Goal: Navigation & Orientation: Find specific page/section

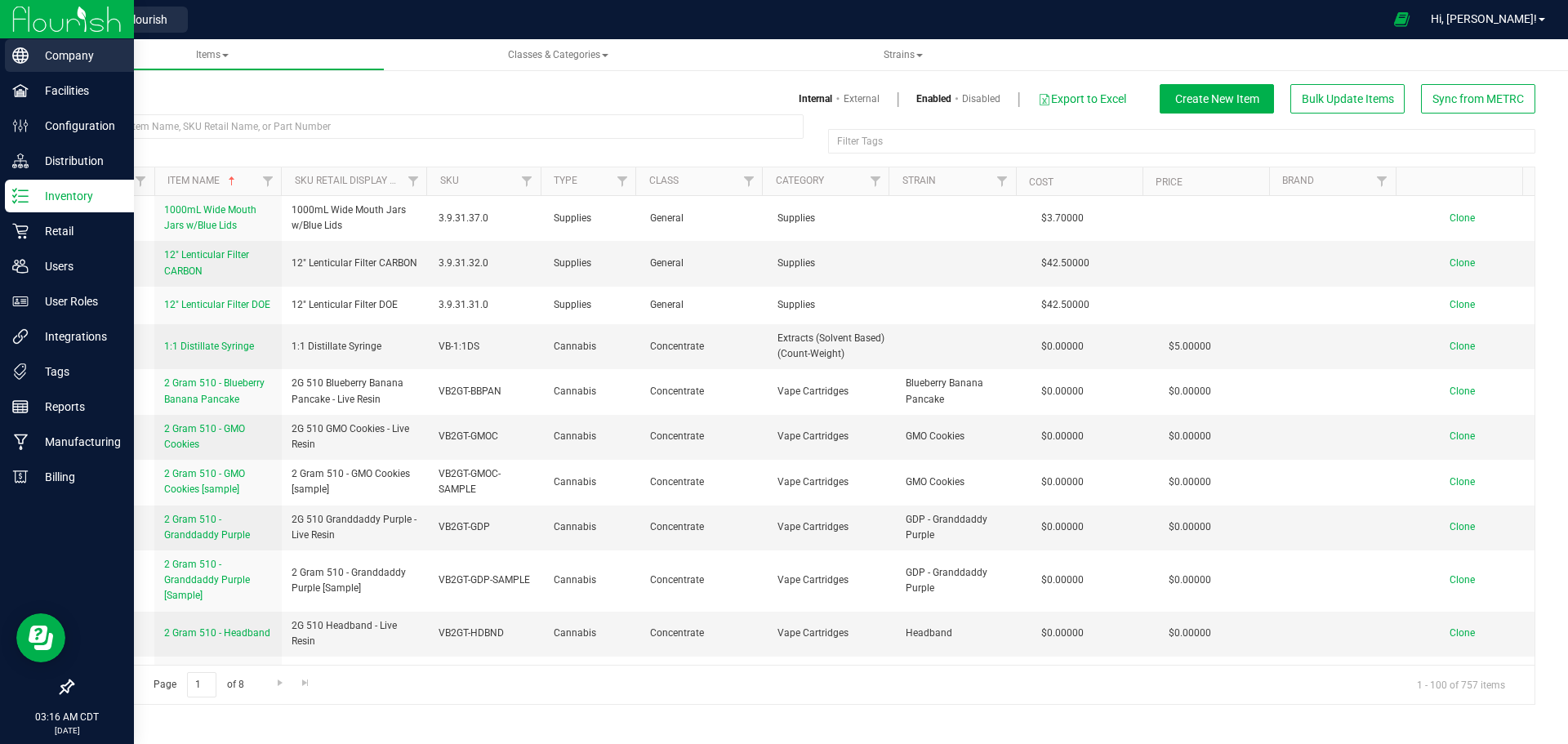
click at [31, 57] on p "Company" at bounding box center [78, 56] width 98 height 20
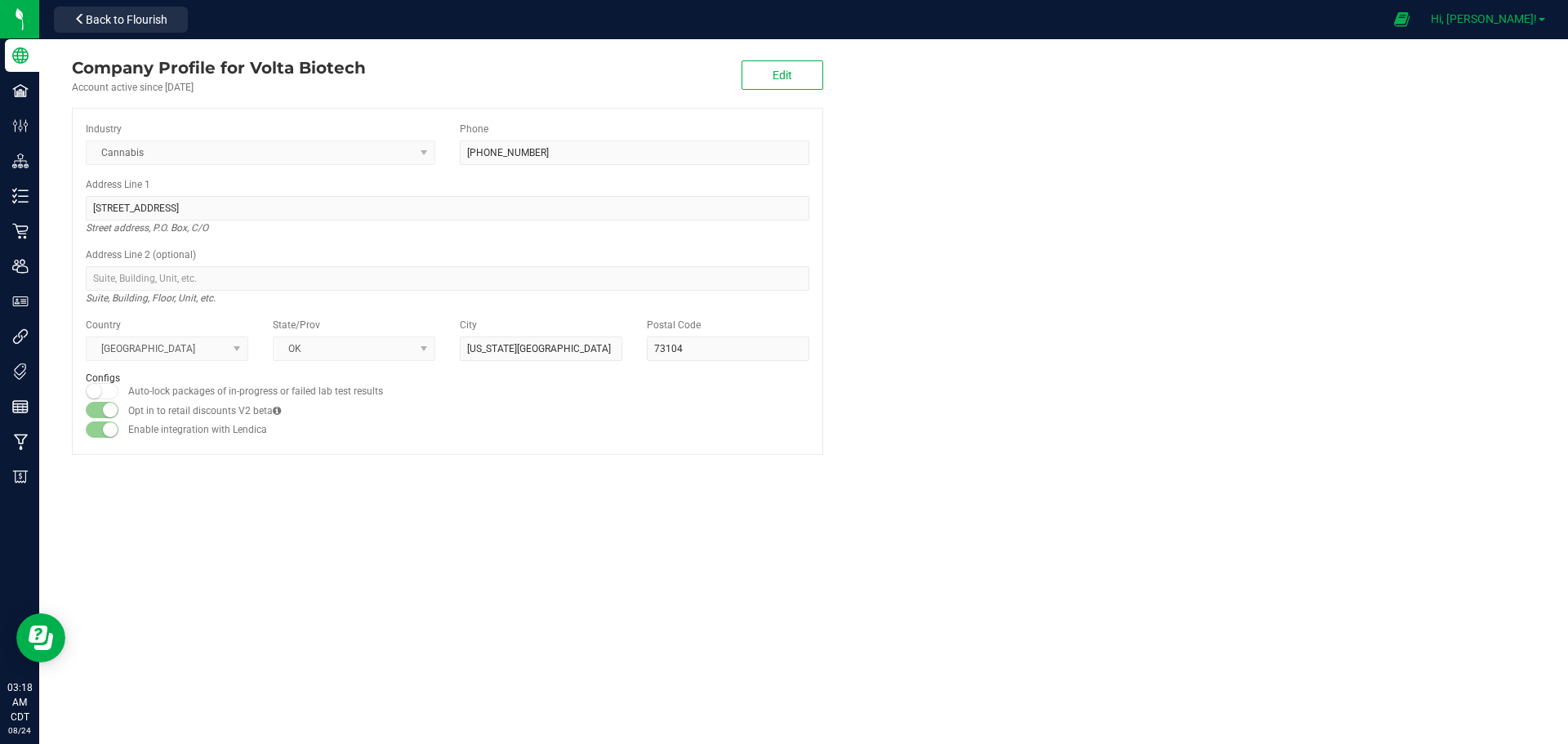
click at [1504, 14] on span "Hi, [PERSON_NAME]!" at bounding box center [1483, 19] width 106 height 13
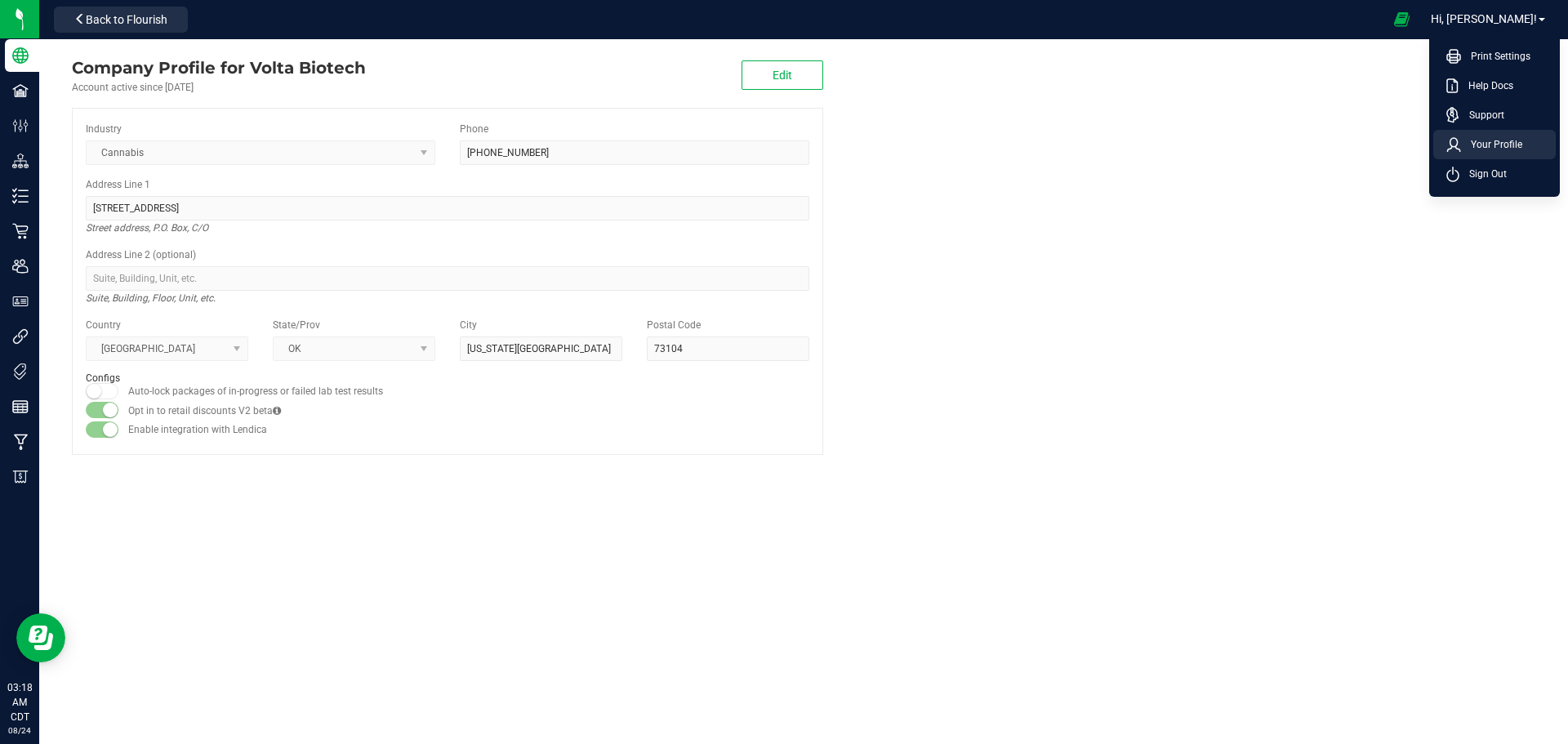
click at [1481, 137] on span "Your Profile" at bounding box center [1491, 144] width 61 height 16
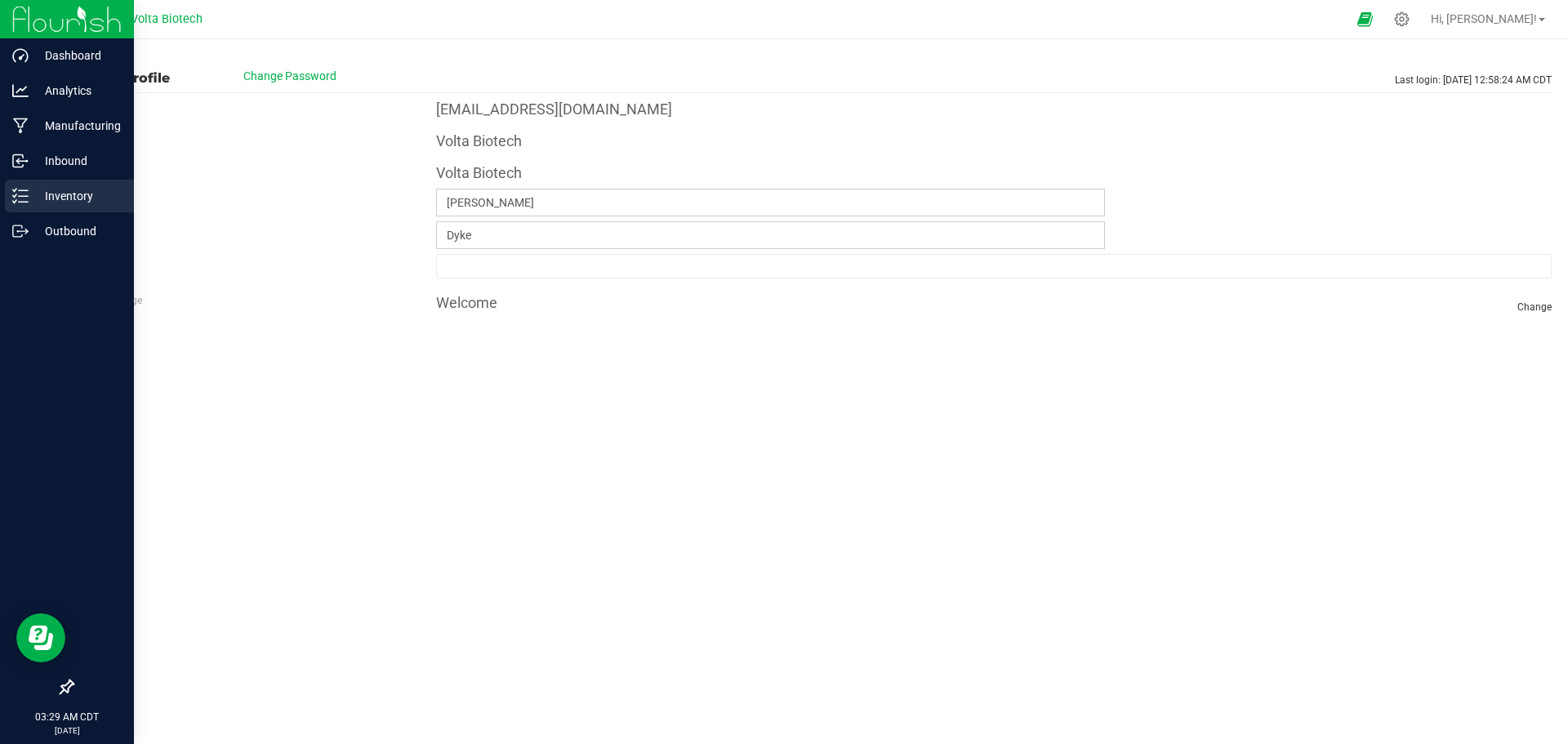
click at [50, 199] on p "Inventory" at bounding box center [78, 196] width 98 height 20
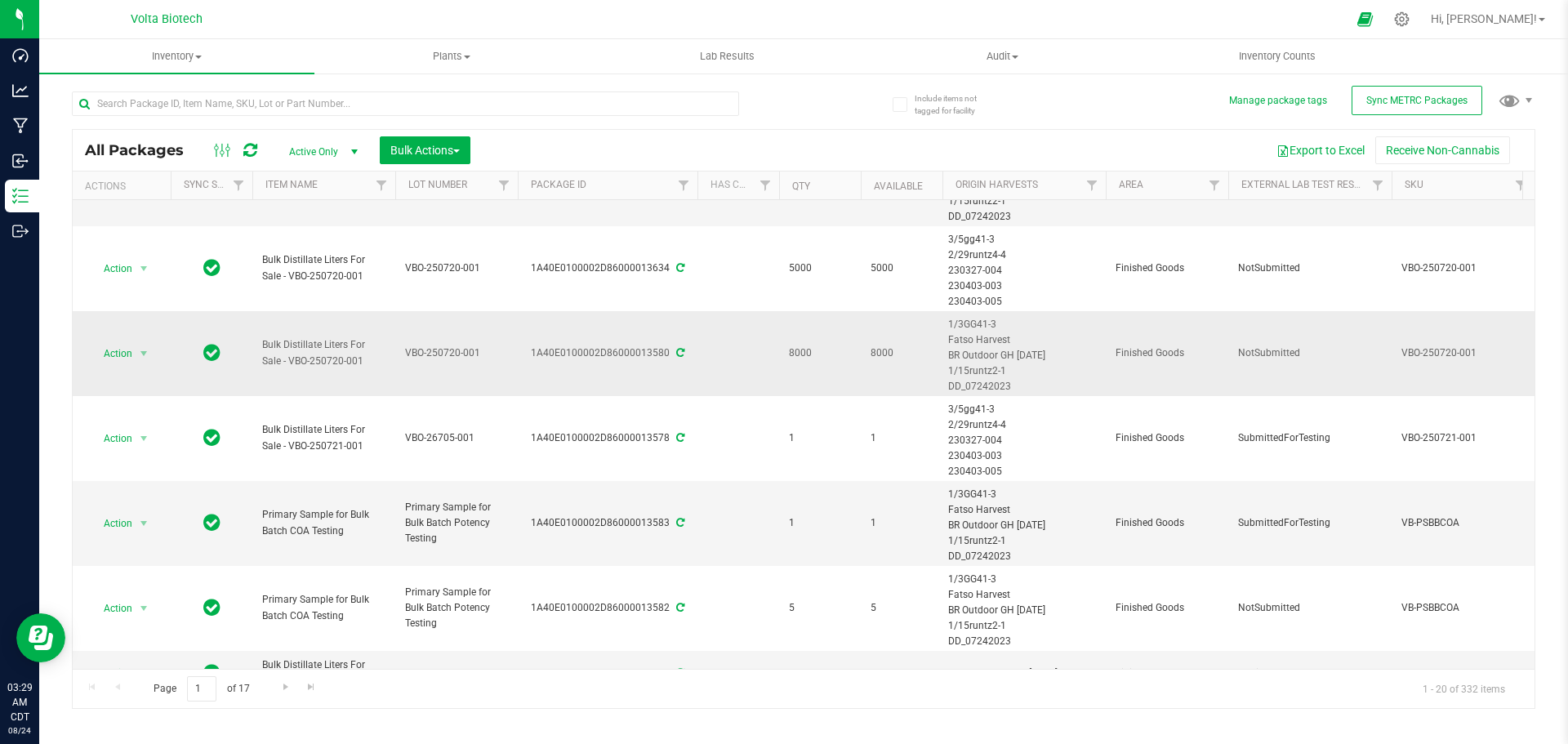
scroll to position [1088, 0]
